Goal: Navigation & Orientation: Find specific page/section

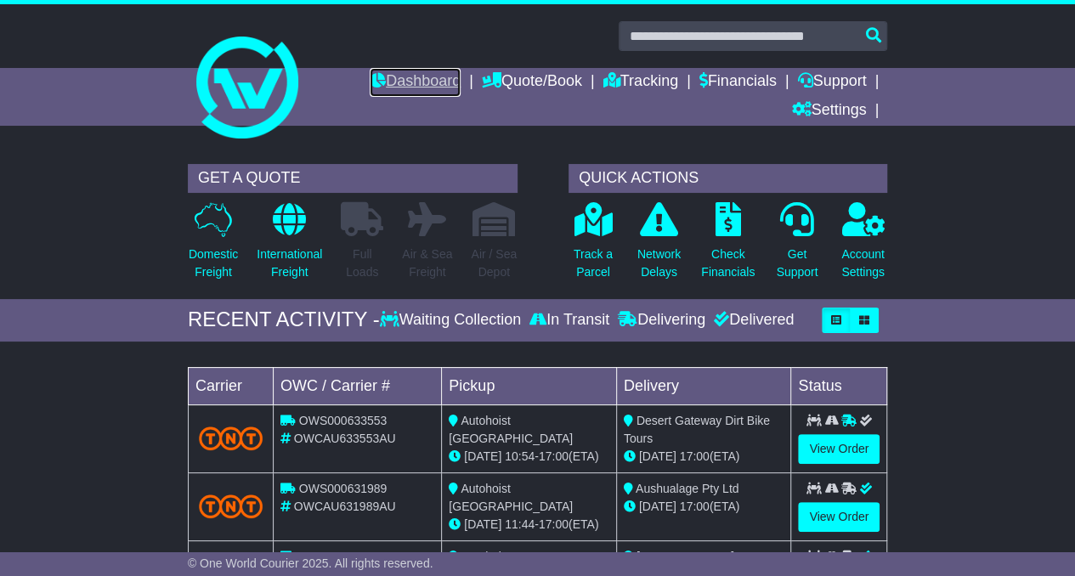
click at [393, 82] on link "Dashboard" at bounding box center [415, 82] width 91 height 29
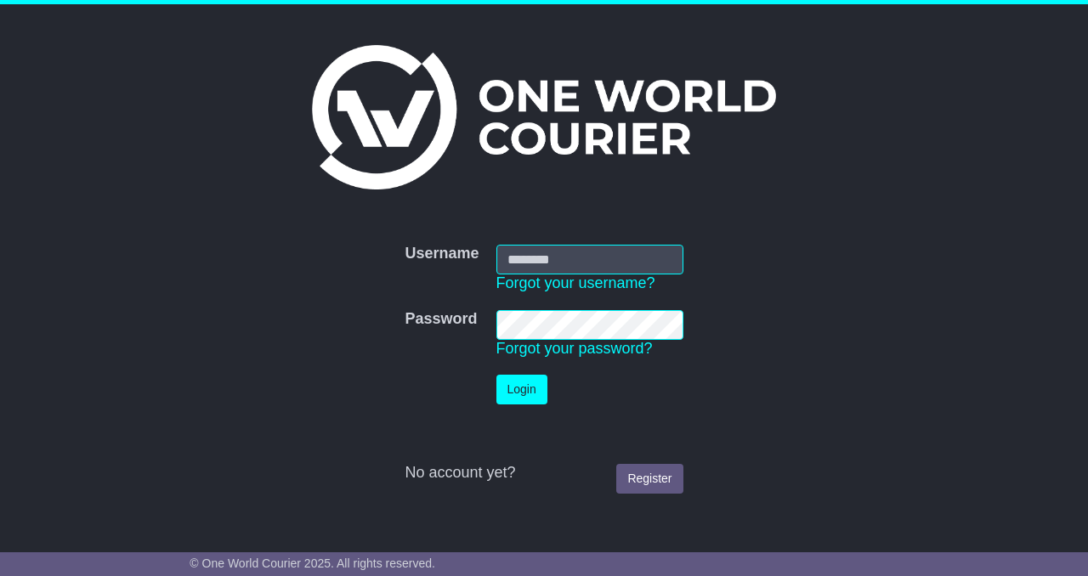
type input "**********"
click at [540, 380] on button "Login" at bounding box center [521, 390] width 51 height 30
